Goal: Transaction & Acquisition: Subscribe to service/newsletter

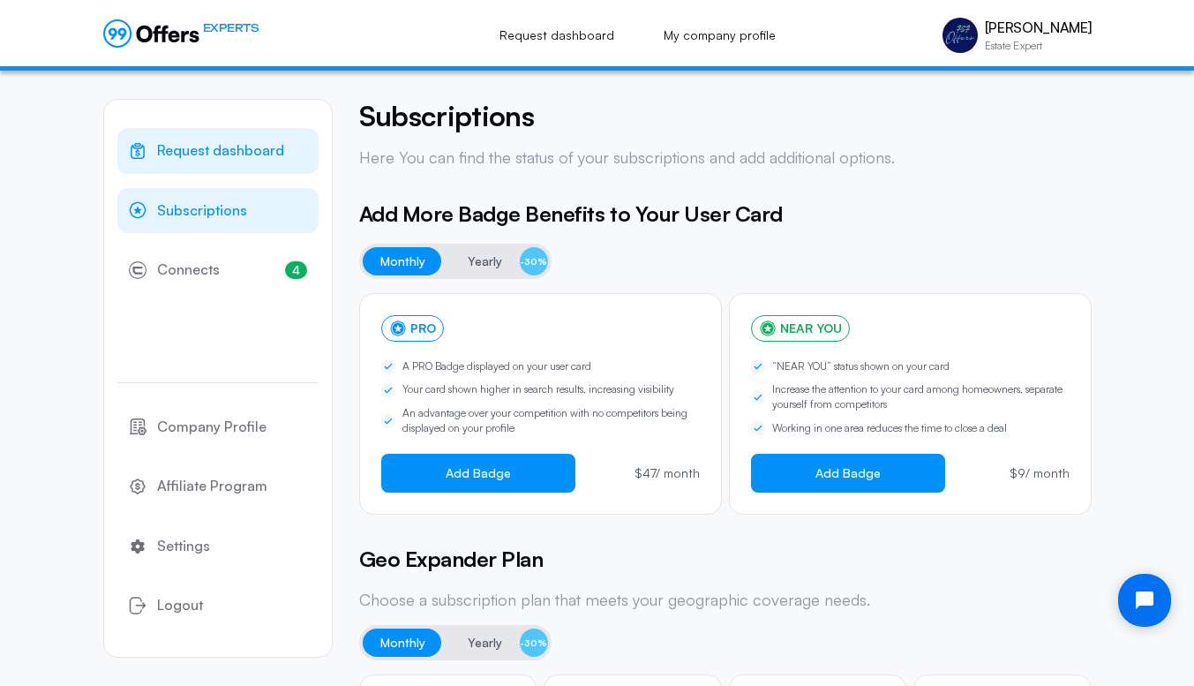
click at [212, 153] on span "Request dashboard" at bounding box center [220, 150] width 127 height 23
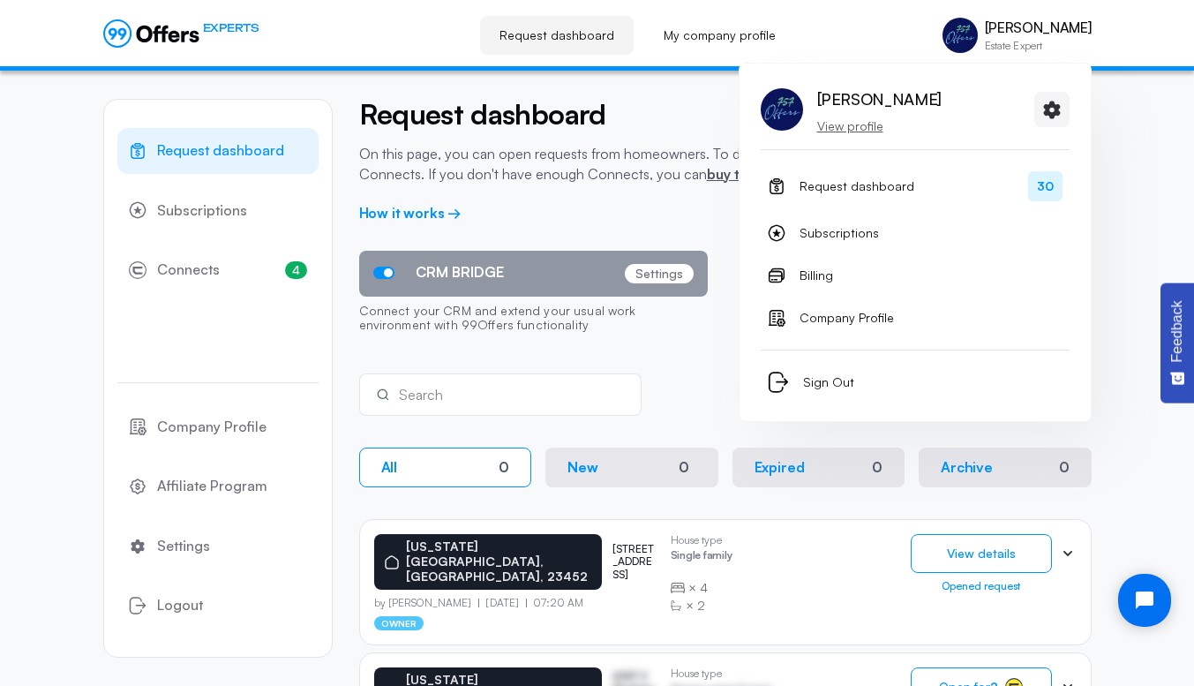
click at [847, 124] on p "View profile" at bounding box center [879, 126] width 124 height 18
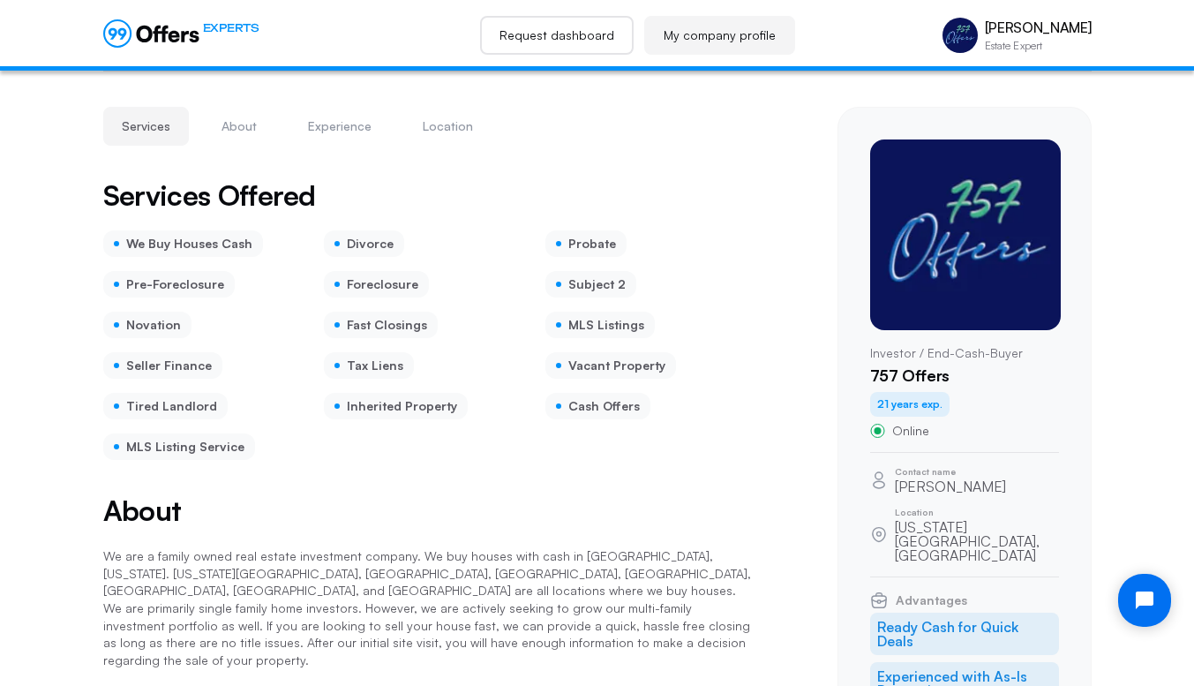
click at [566, 28] on link "Request dashboard" at bounding box center [557, 35] width 154 height 39
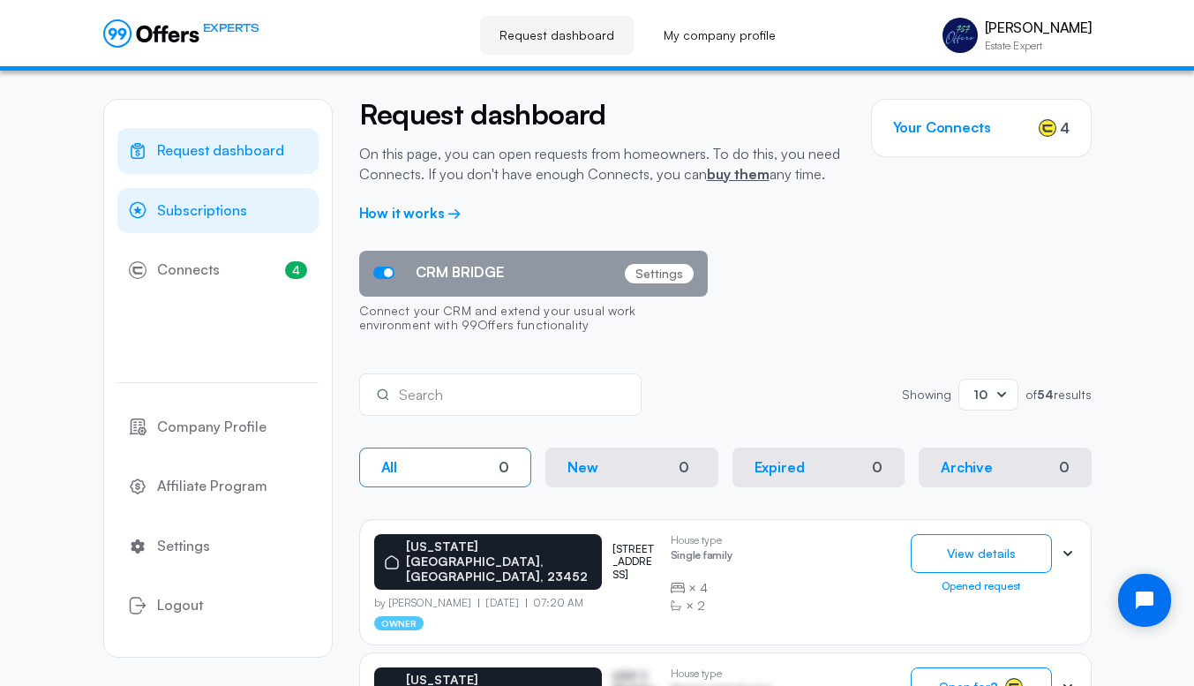
click at [219, 211] on span "Subscriptions" at bounding box center [202, 210] width 90 height 23
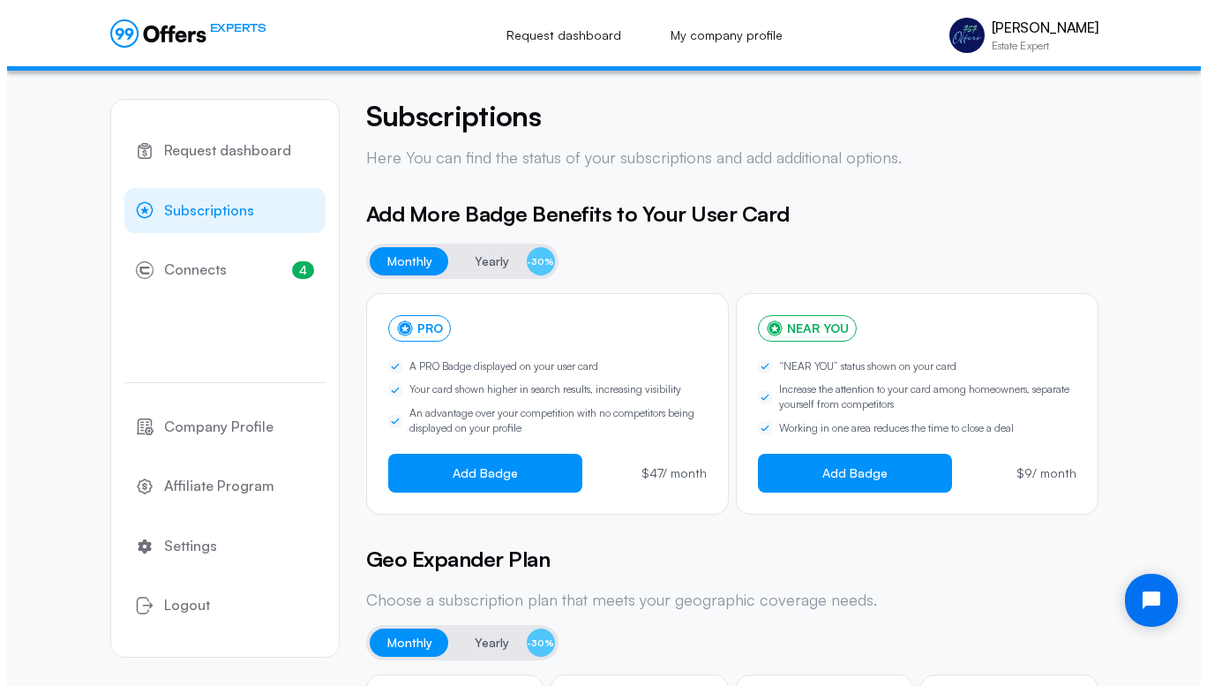
scroll to position [107, 0]
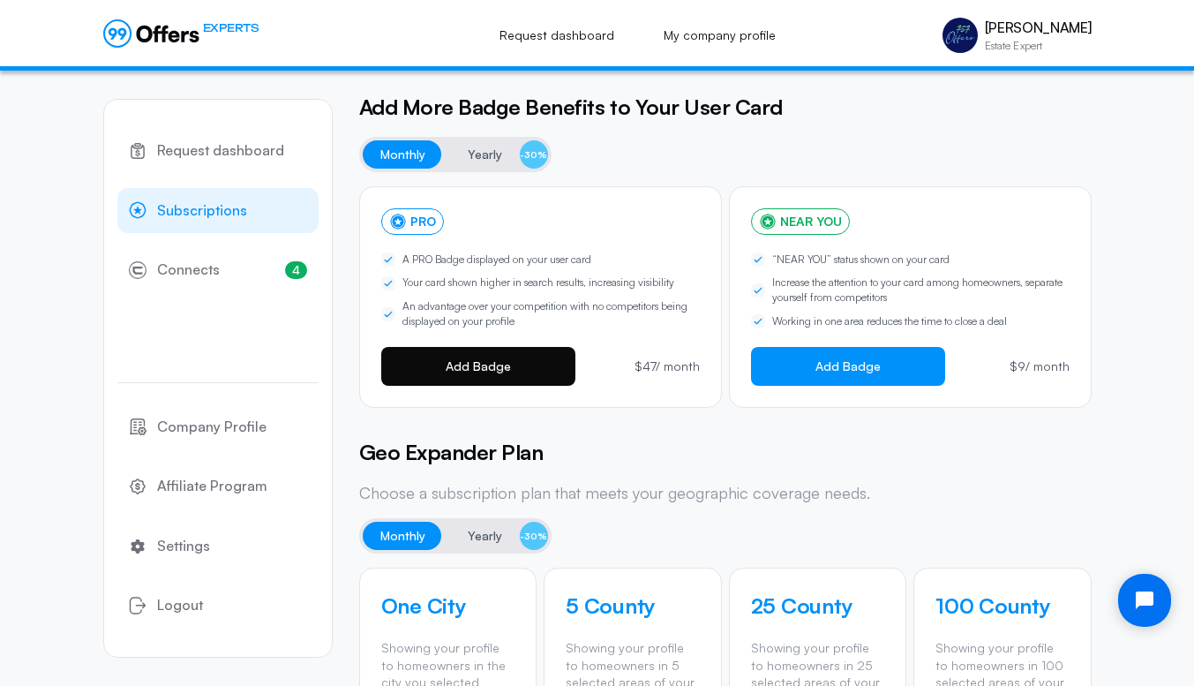
click at [492, 364] on span "Add Badge" at bounding box center [478, 366] width 65 height 14
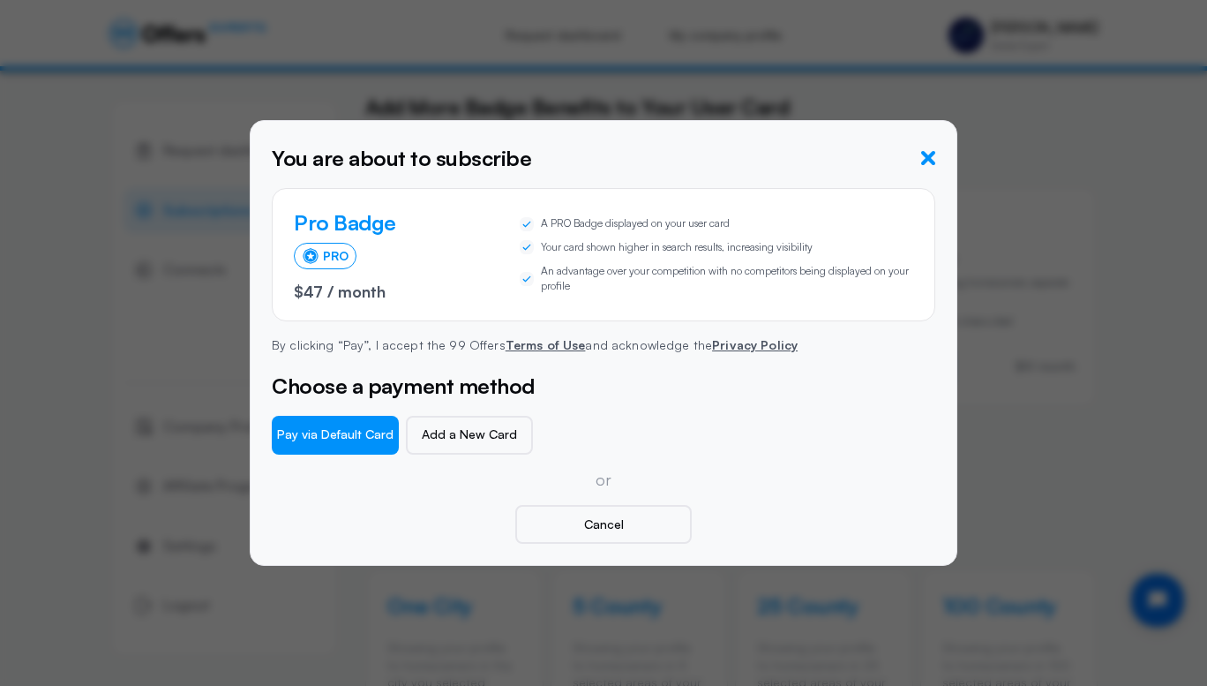
click at [931, 158] on icon "button" at bounding box center [928, 158] width 14 height 14
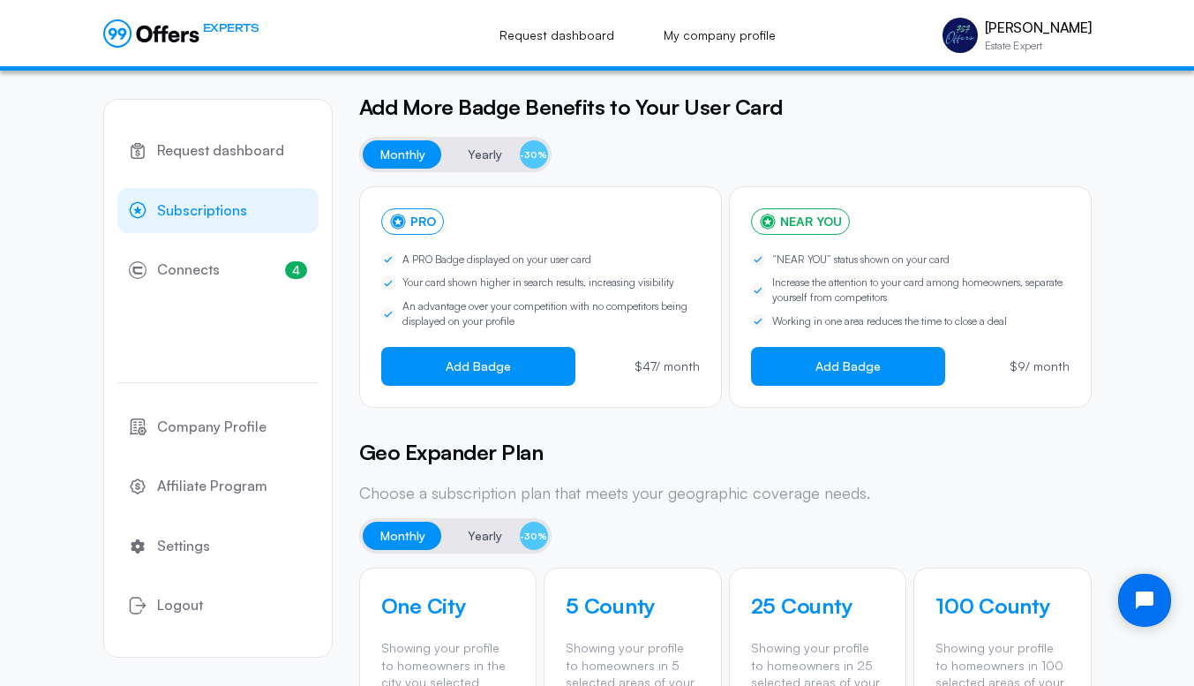
click at [485, 148] on span "Yearly" at bounding box center [485, 154] width 34 height 21
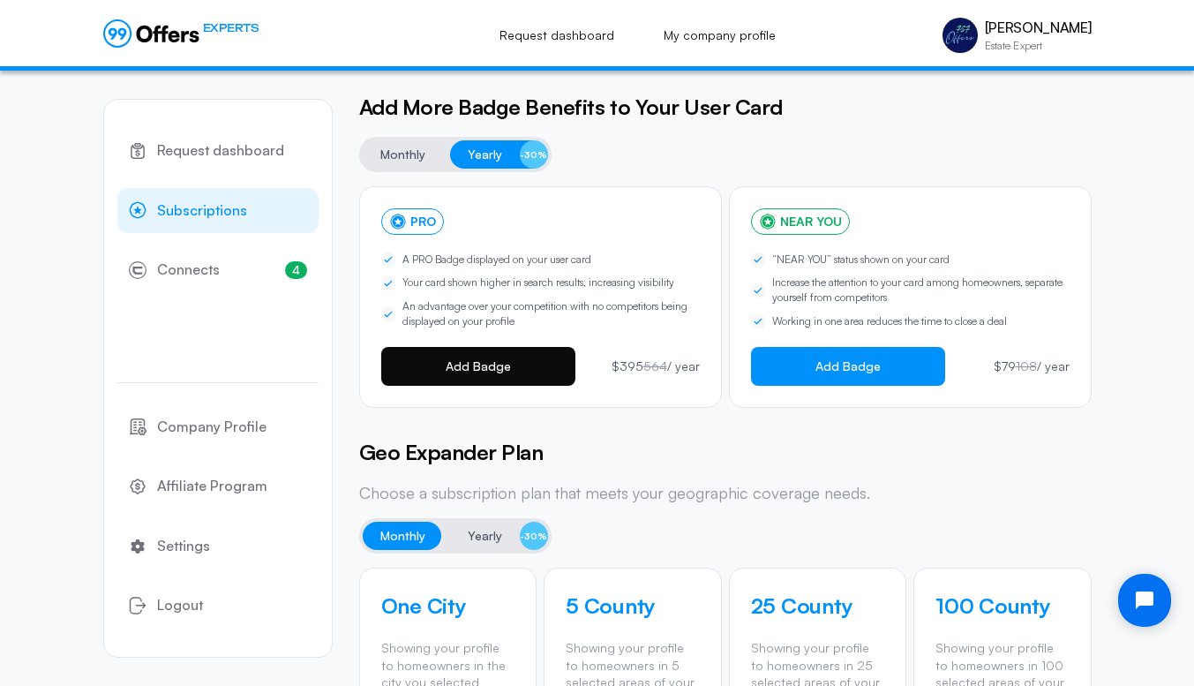
click at [437, 364] on button "Add Badge" at bounding box center [478, 366] width 194 height 39
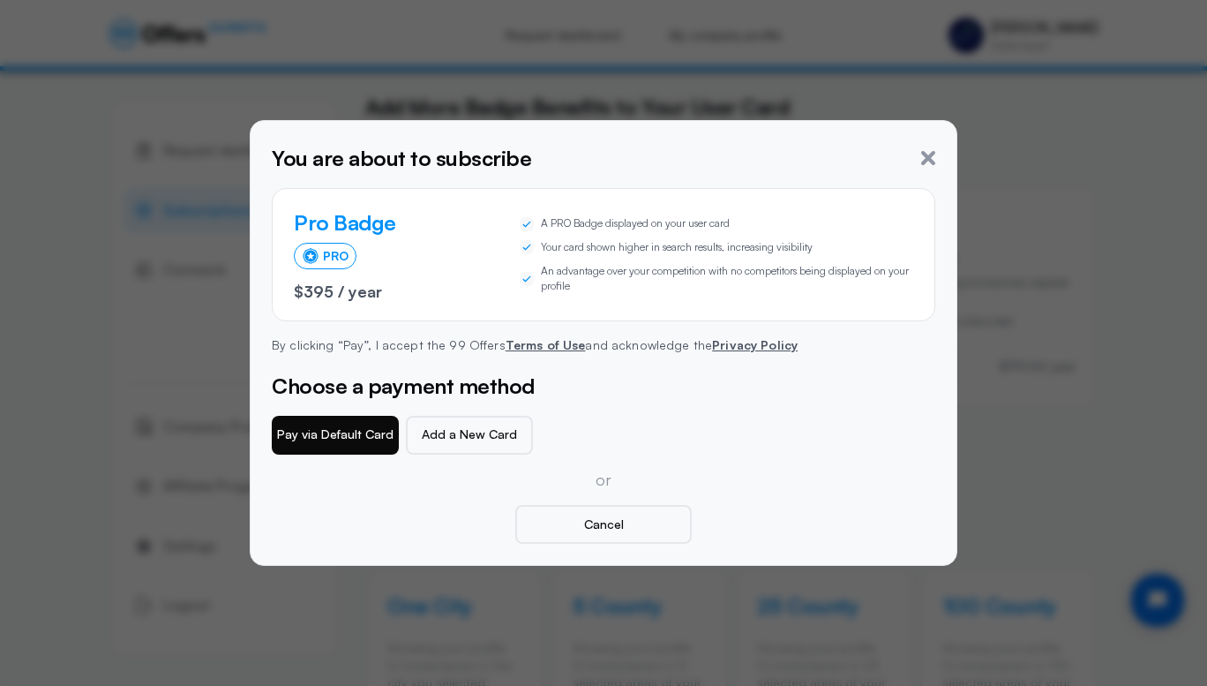
click at [320, 432] on button "Pay via Default Card" at bounding box center [335, 435] width 127 height 39
click at [930, 159] on icon "button" at bounding box center [928, 158] width 14 height 14
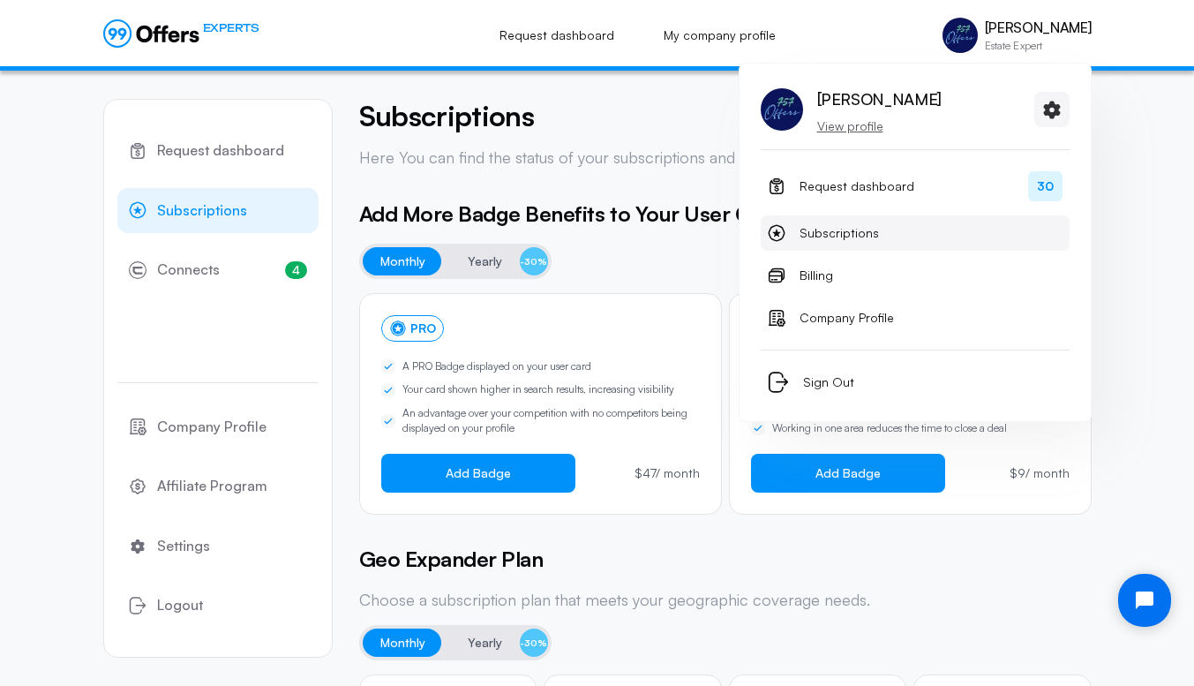
click at [830, 231] on span "Subscriptions" at bounding box center [838, 232] width 79 height 21
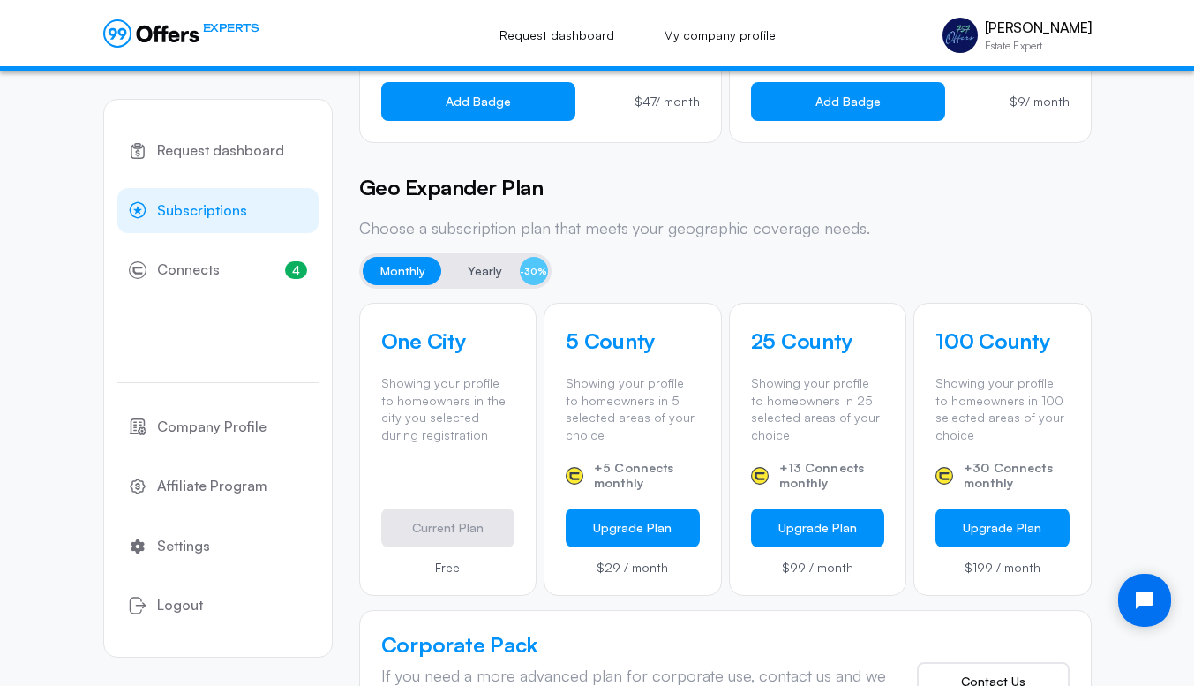
scroll to position [379, 0]
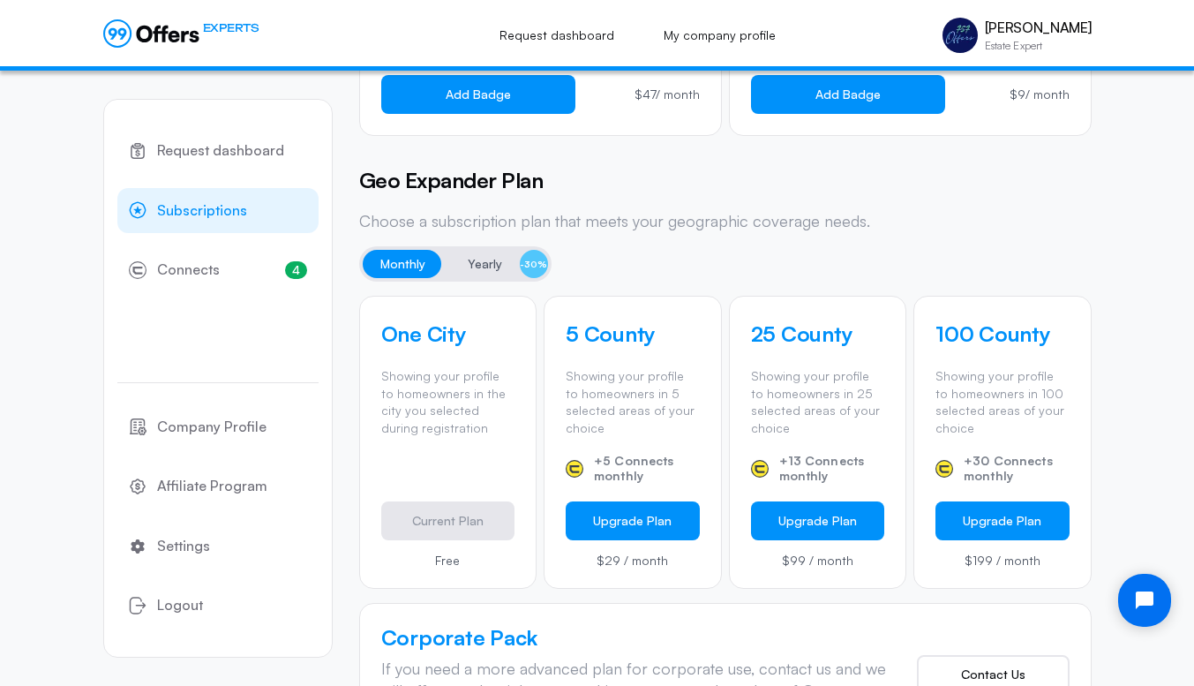
click at [479, 257] on span "Yearly" at bounding box center [485, 263] width 34 height 21
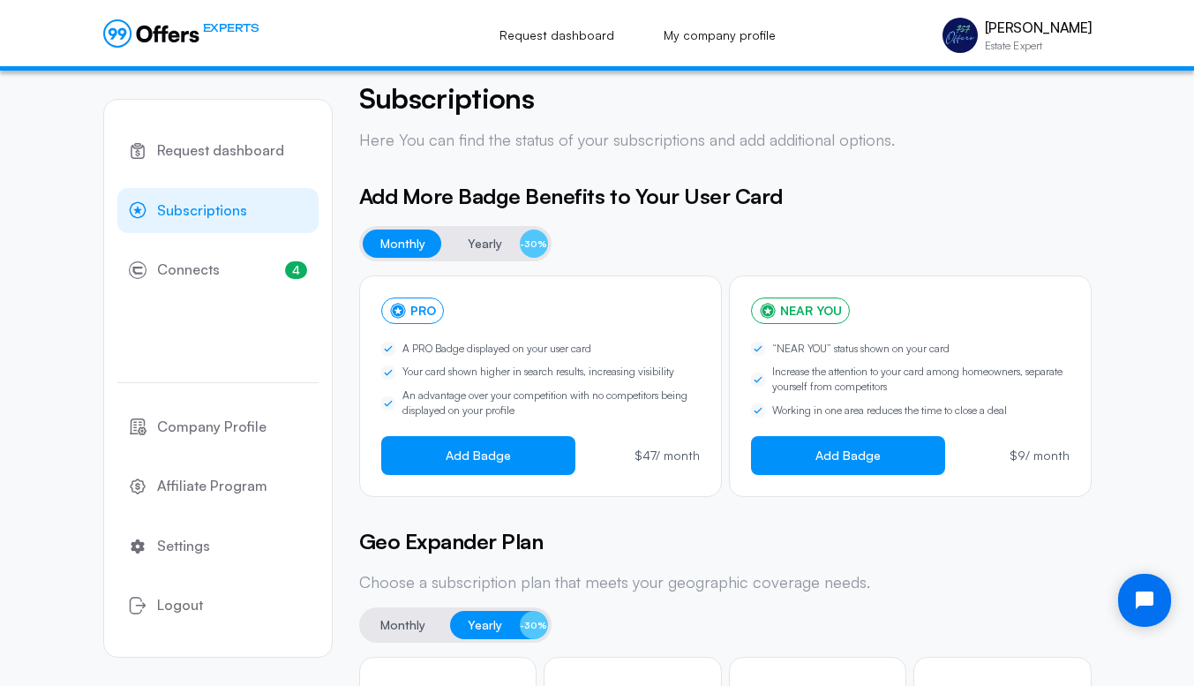
scroll to position [0, 0]
